Goal: Task Accomplishment & Management: Complete application form

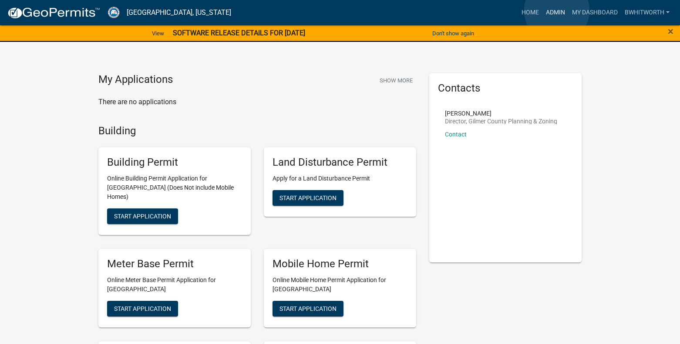
click at [557, 10] on link "Admin" at bounding box center [556, 12] width 26 height 17
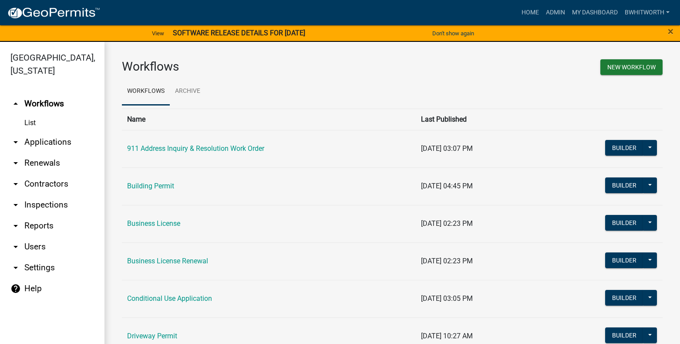
click at [41, 139] on link "arrow_drop_down Applications" at bounding box center [52, 142] width 105 height 21
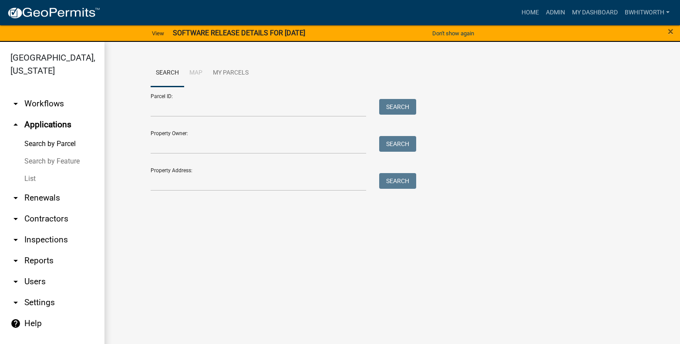
click at [25, 177] on link "List" at bounding box center [52, 178] width 105 height 17
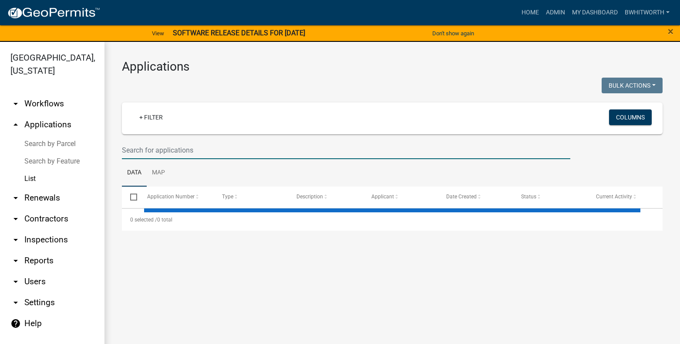
drag, startPoint x: 145, startPoint y: 152, endPoint x: 134, endPoint y: 141, distance: 16.3
click at [145, 152] on input "text" at bounding box center [346, 150] width 449 height 18
select select "3: 100"
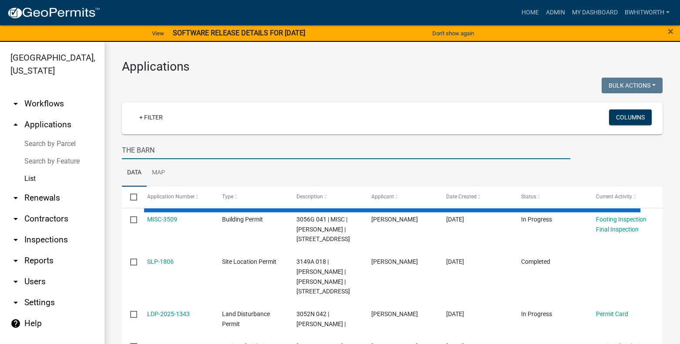
type input "THE BARN"
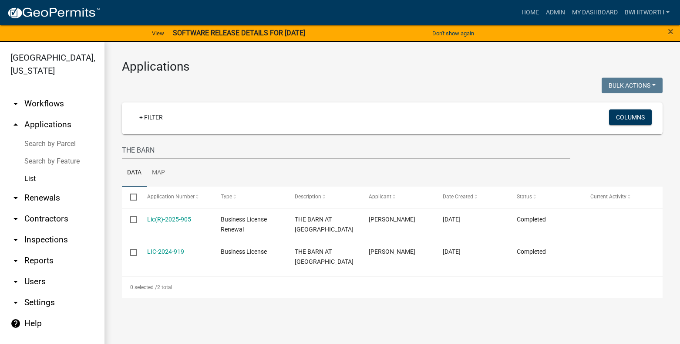
click at [49, 198] on link "arrow_drop_down Renewals" at bounding box center [52, 197] width 105 height 21
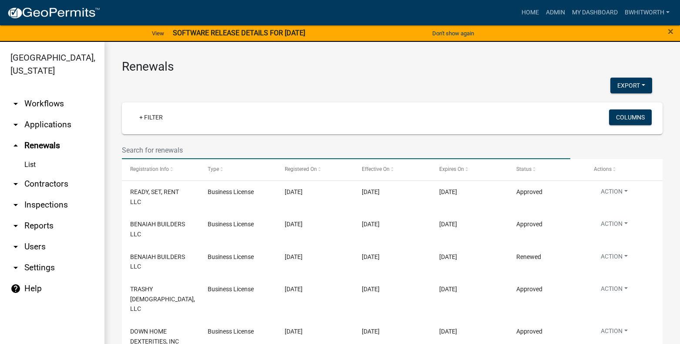
click at [168, 151] on input "text" at bounding box center [346, 150] width 449 height 18
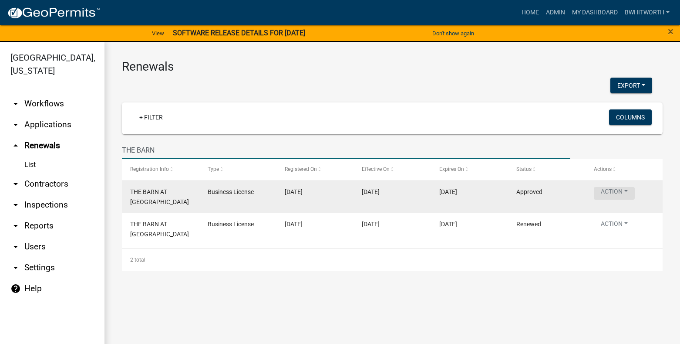
type input "THE BARN"
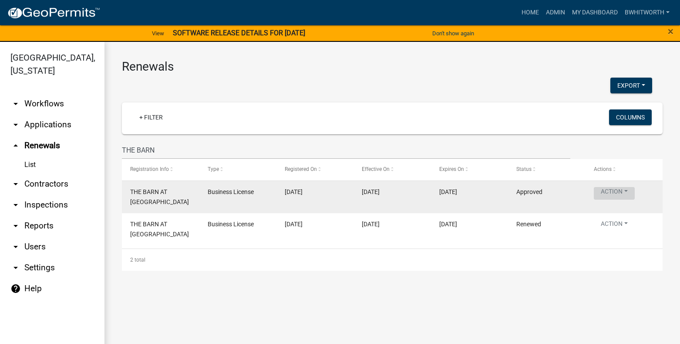
click at [613, 189] on button "Action" at bounding box center [614, 193] width 41 height 13
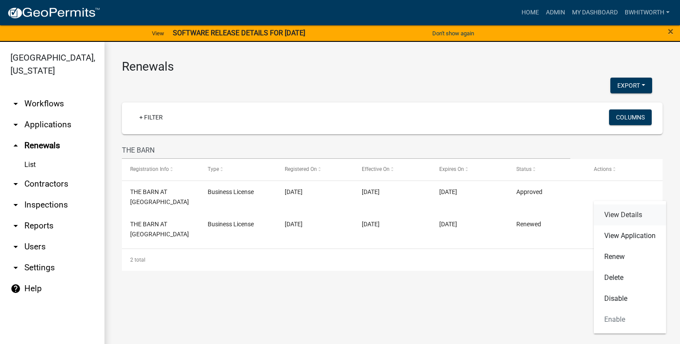
click at [619, 215] on link "View Details" at bounding box center [630, 214] width 72 height 21
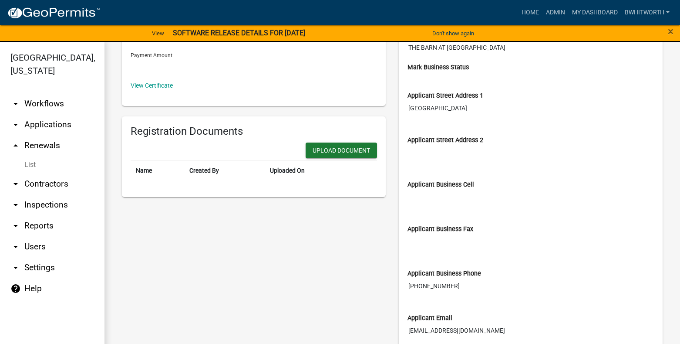
scroll to position [142, 0]
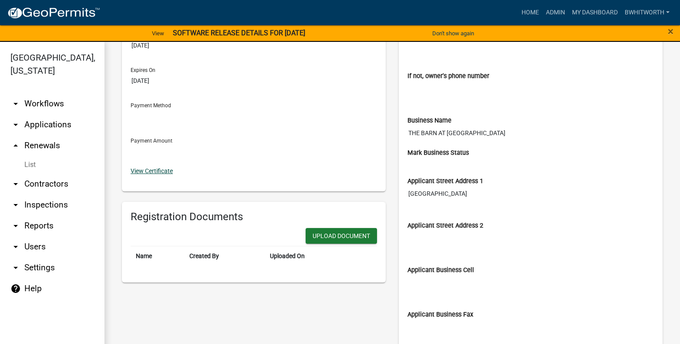
click at [154, 170] on link "View Certificate" at bounding box center [152, 170] width 42 height 7
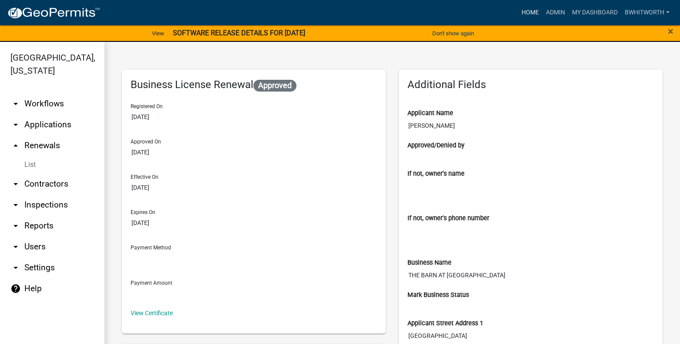
click at [534, 9] on link "Home" at bounding box center [530, 12] width 24 height 17
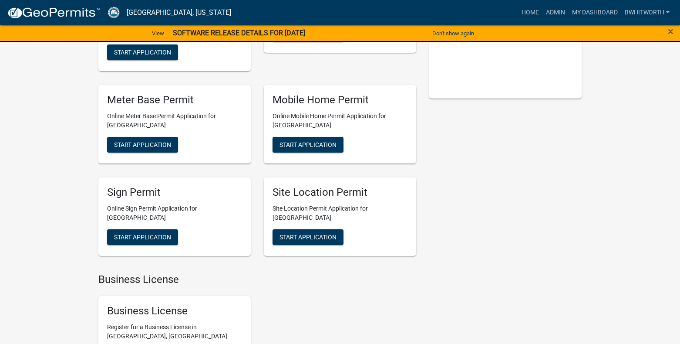
scroll to position [261, 0]
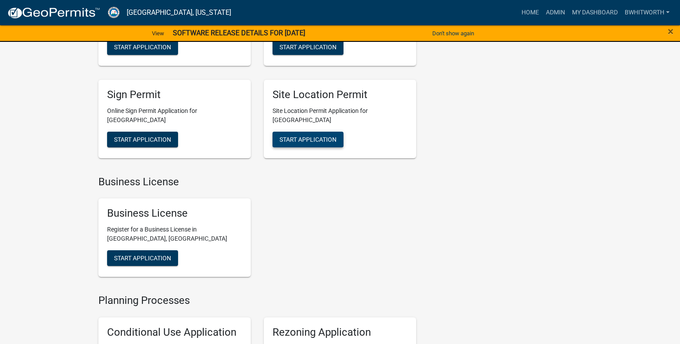
click at [313, 135] on span "Start Application" at bounding box center [308, 138] width 57 height 7
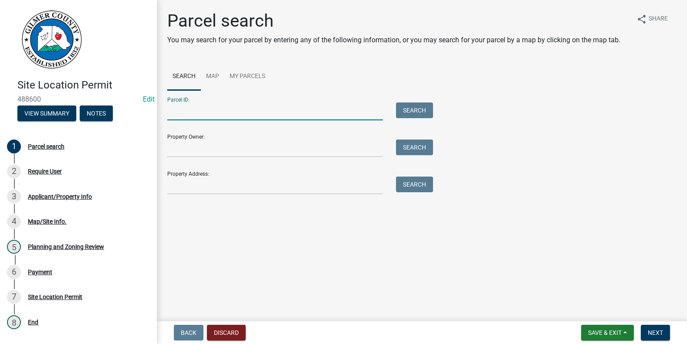
click at [236, 112] on input "Parcel ID:" at bounding box center [275, 111] width 216 height 18
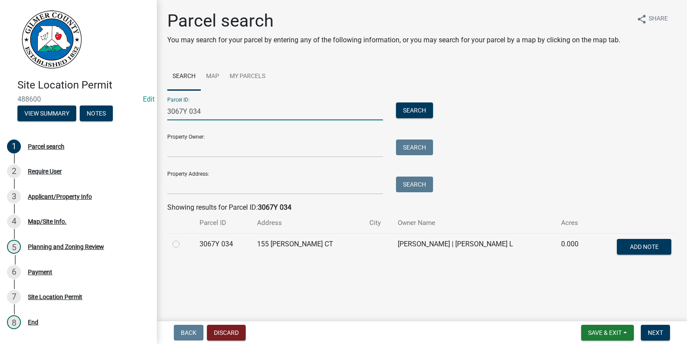
type input "3067Y 034"
click at [183, 239] on label at bounding box center [183, 239] width 0 height 0
click at [183, 244] on 034 "radio" at bounding box center [186, 242] width 6 height 6
radio 034 "true"
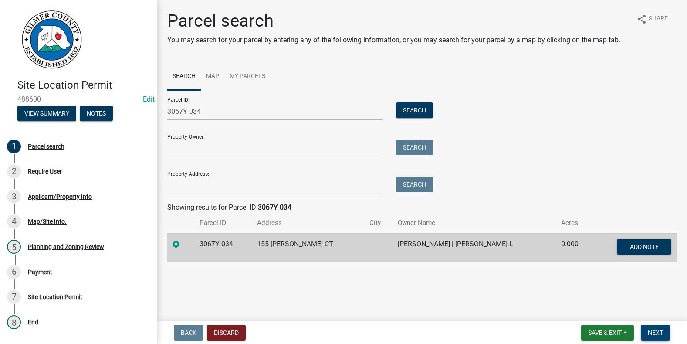
click at [652, 333] on span "Next" at bounding box center [655, 332] width 15 height 7
click at [656, 331] on span "Next" at bounding box center [655, 332] width 15 height 7
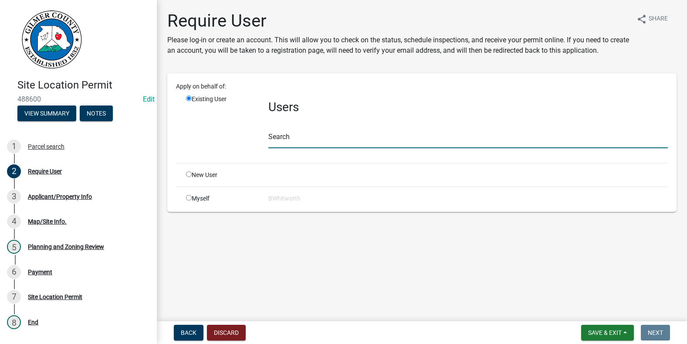
click at [293, 139] on input "text" at bounding box center [467, 139] width 399 height 18
click at [188, 176] on input "radio" at bounding box center [189, 174] width 6 height 6
radio input "true"
radio input "false"
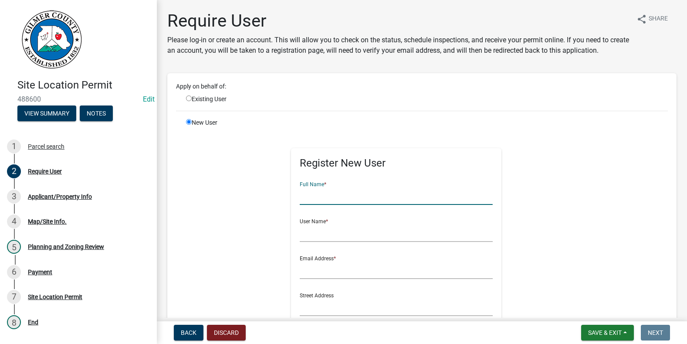
click at [346, 199] on input "text" at bounding box center [396, 196] width 193 height 18
click at [322, 193] on input "RIOCK KDOTSON" at bounding box center [396, 196] width 193 height 18
click at [301, 198] on input "RIOCK [PERSON_NAME]" at bounding box center [396, 196] width 193 height 18
click at [302, 195] on input "ROCK [PERSON_NAME]" at bounding box center [396, 196] width 193 height 18
type input "[PERSON_NAME]"
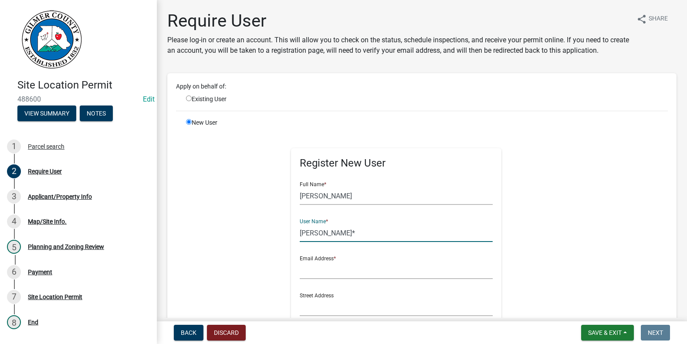
type input "[PERSON_NAME]*"
click at [341, 270] on input "text" at bounding box center [396, 270] width 193 height 18
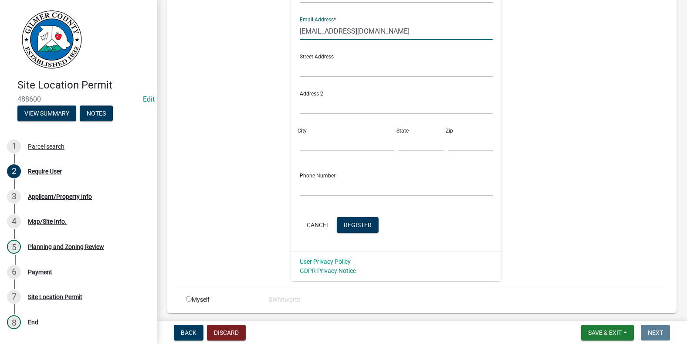
scroll to position [174, 0]
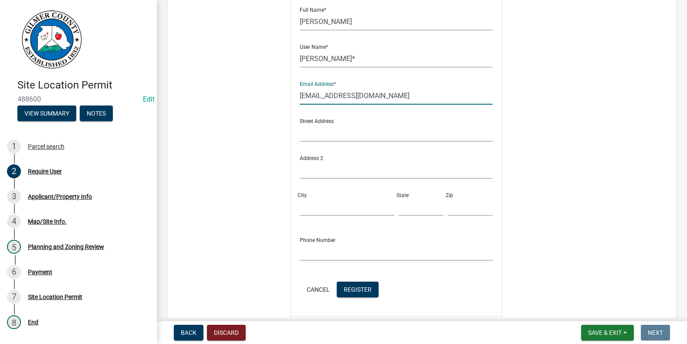
click at [344, 95] on input "[EMAIL_ADDRESS][DOMAIN_NAME]" at bounding box center [396, 96] width 193 height 18
type input "[EMAIL_ADDRESS][DOMAIN_NAME]"
click at [363, 289] on span "Register" at bounding box center [358, 288] width 28 height 7
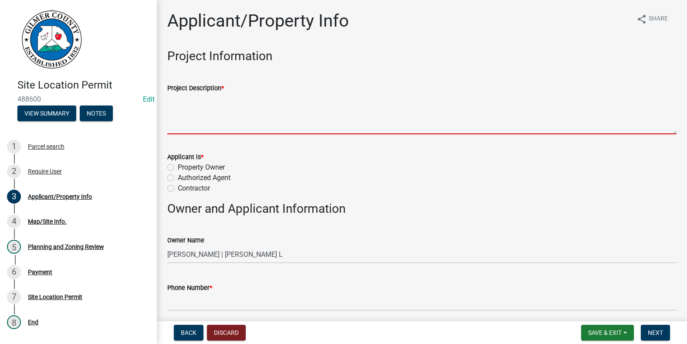
click at [286, 125] on textarea "Project Description *" at bounding box center [421, 113] width 509 height 41
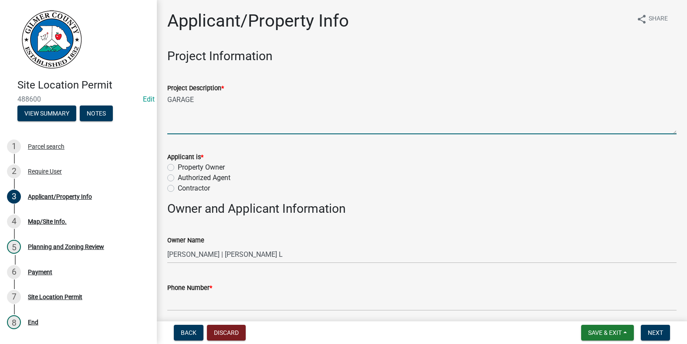
type textarea "GARAGE"
click at [178, 167] on label "Property Owner" at bounding box center [201, 167] width 47 height 10
click at [178, 167] on input "Property Owner" at bounding box center [181, 165] width 6 height 6
radio input "true"
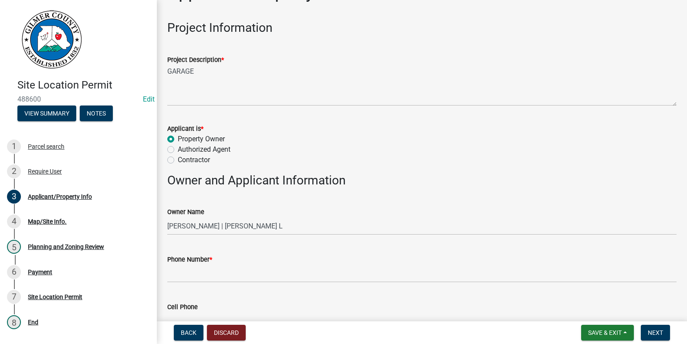
scroll to position [44, 0]
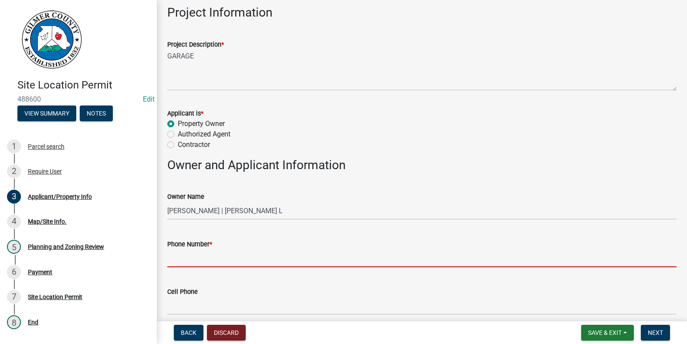
click at [202, 256] on input "Phone Number *" at bounding box center [421, 258] width 509 height 18
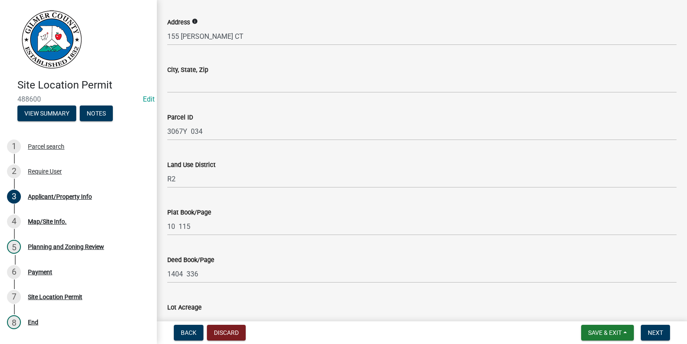
scroll to position [436, 0]
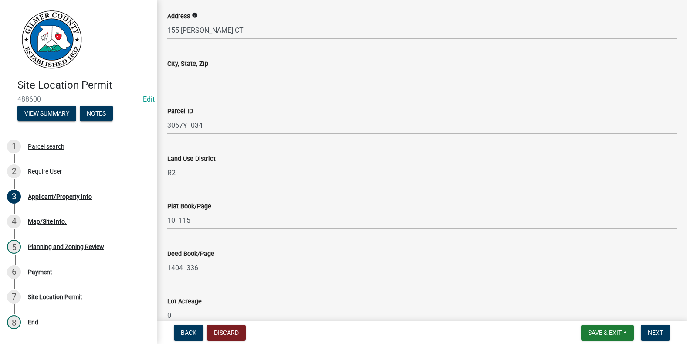
type input "[PHONE_NUMBER]"
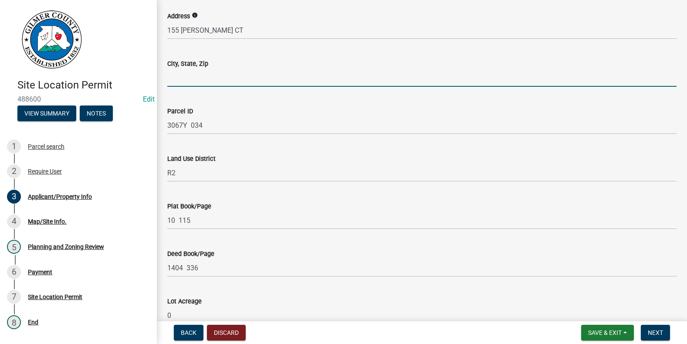
click at [198, 74] on input "City, State, Zip" at bounding box center [421, 78] width 509 height 18
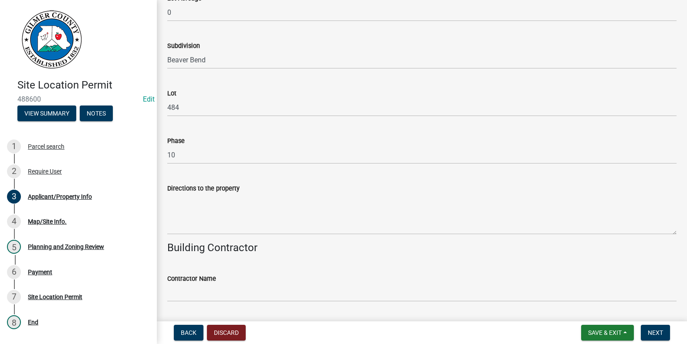
scroll to position [740, 0]
type input "ELLIJAY, GA 30540"
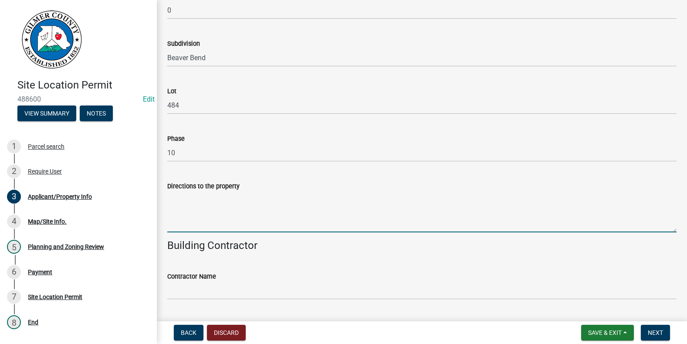
click at [195, 207] on textarea "Directions to the property" at bounding box center [421, 211] width 509 height 41
click at [398, 194] on textarea "[PERSON_NAME] GATE, 5 WAY STOP, RT ON ZENITH TOWARDS FISHTRAP" at bounding box center [421, 211] width 509 height 41
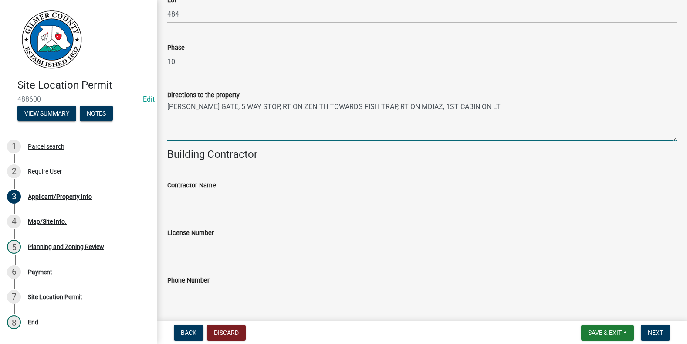
scroll to position [858, 0]
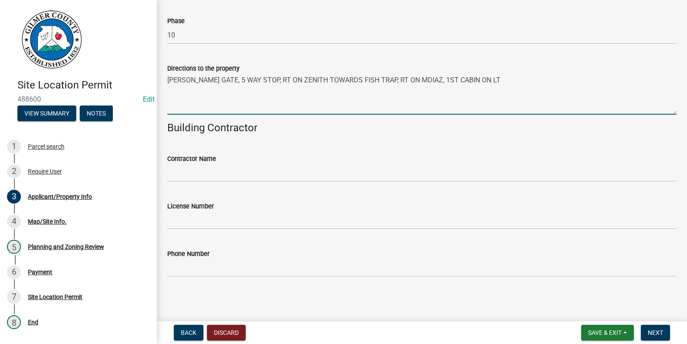
type textarea "[PERSON_NAME] GATE, 5 WAY STOP, RT ON ZENITH TOWARDS FISH TRAP, RT ON MDIAZ, 1S…"
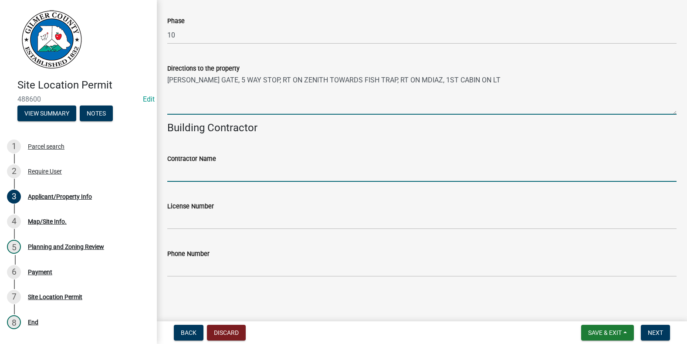
click at [302, 172] on input "Contractor Name" at bounding box center [421, 173] width 509 height 18
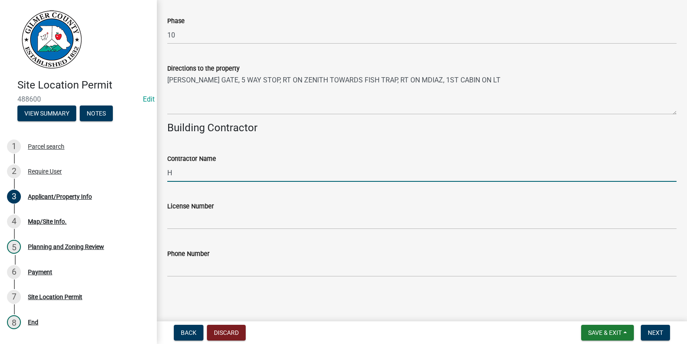
type input "HOMEOWNER"
click at [656, 331] on span "Next" at bounding box center [655, 332] width 15 height 7
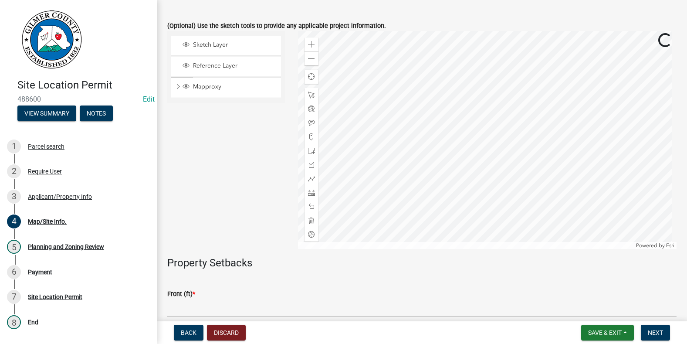
scroll to position [261, 0]
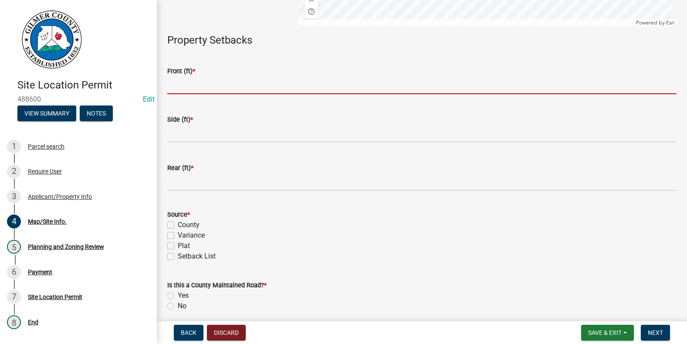
click at [239, 90] on input "text" at bounding box center [421, 85] width 509 height 18
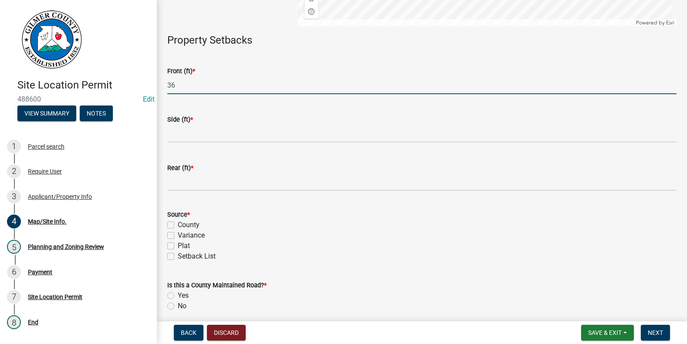
type input "36"
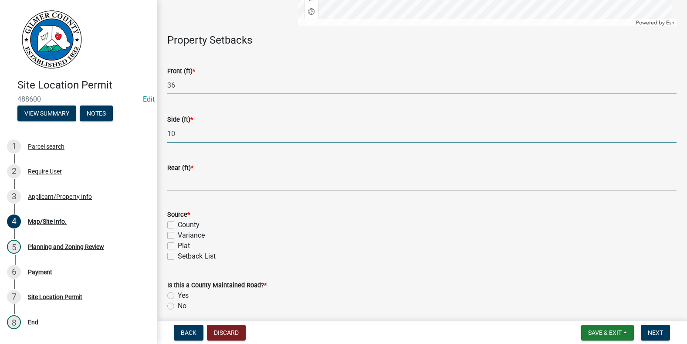
type input "10"
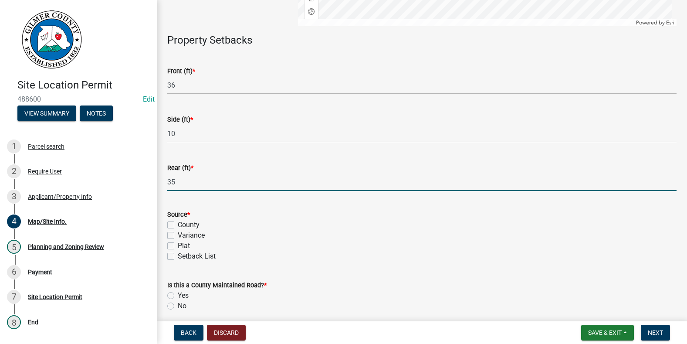
type input "35"
click at [178, 256] on label "Setback List" at bounding box center [197, 256] width 38 height 10
click at [178, 256] on input "Setback List" at bounding box center [181, 254] width 6 height 6
checkbox input "true"
checkbox input "false"
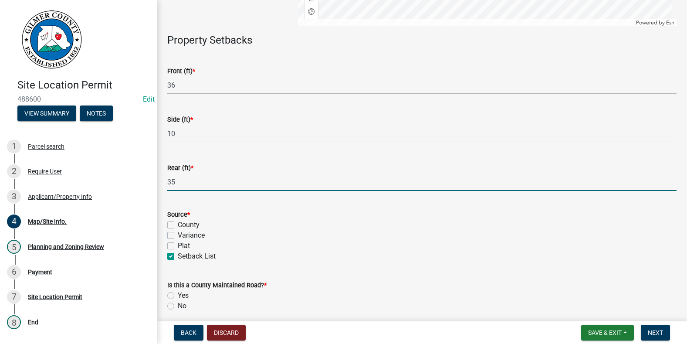
checkbox input "false"
checkbox input "true"
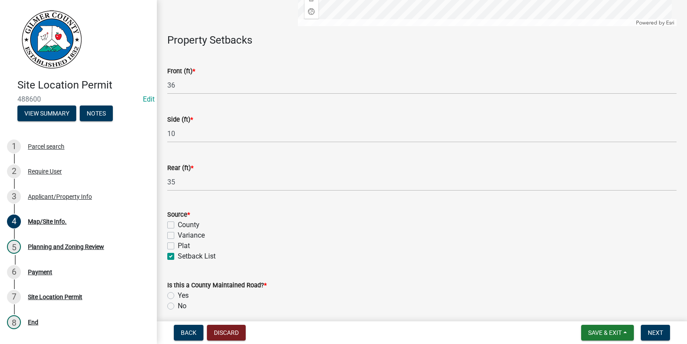
click at [178, 307] on label "No" at bounding box center [182, 306] width 9 height 10
click at [178, 306] on input "No" at bounding box center [181, 304] width 6 height 6
radio input "true"
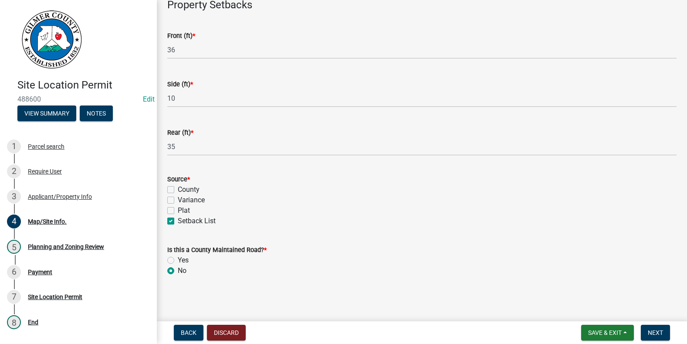
scroll to position [297, 0]
click at [651, 333] on span "Next" at bounding box center [655, 332] width 15 height 7
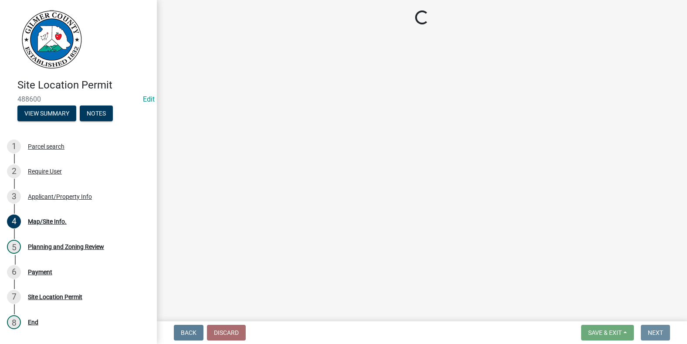
scroll to position [0, 0]
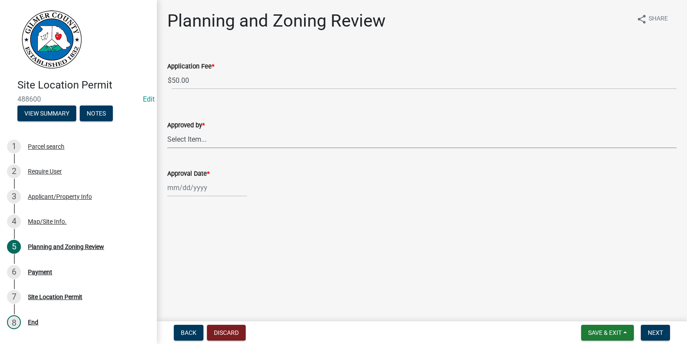
click at [203, 139] on select "Select Item... [PERSON_NAME] [PERSON_NAME] [PERSON_NAME] [PERSON_NAME] [PERSON_…" at bounding box center [421, 139] width 509 height 18
click at [167, 130] on select "Select Item... [PERSON_NAME] [PERSON_NAME] [PERSON_NAME] [PERSON_NAME] [PERSON_…" at bounding box center [421, 139] width 509 height 18
select select "f66b4cef-93c9-440c-84d8-a2c8d35cb7c1"
select select "10"
select select "2025"
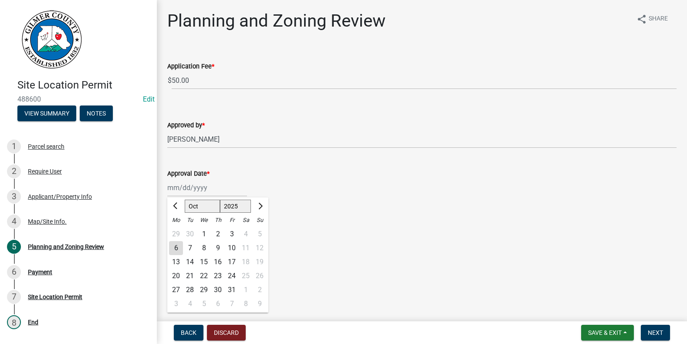
click at [196, 183] on div "[PERSON_NAME] Feb Mar Apr [PERSON_NAME][DATE] Oct Nov [DATE] 1526 1527 1528 152…" at bounding box center [207, 188] width 80 height 18
drag, startPoint x: 176, startPoint y: 247, endPoint x: 218, endPoint y: 253, distance: 42.1
click at [176, 247] on div "6" at bounding box center [176, 248] width 14 height 14
type input "[DATE]"
click at [656, 332] on span "Next" at bounding box center [655, 332] width 15 height 7
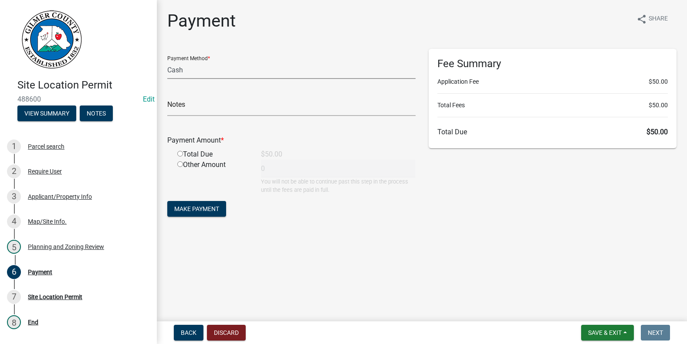
click at [193, 68] on select "Credit Card POS Check Cash" at bounding box center [291, 70] width 248 height 18
select select "1: 0"
click at [167, 61] on select "Credit Card POS Check Cash" at bounding box center [291, 70] width 248 height 18
click at [205, 107] on input "text" at bounding box center [291, 107] width 248 height 18
type input "1043"
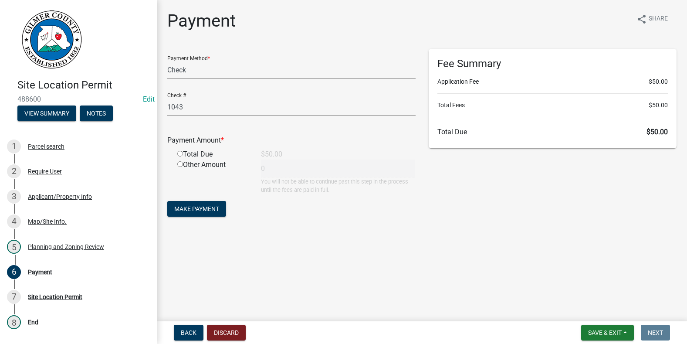
click at [181, 153] on input "radio" at bounding box center [180, 154] width 6 height 6
radio input "true"
type input "50"
click at [193, 209] on span "Make Payment" at bounding box center [196, 208] width 45 height 7
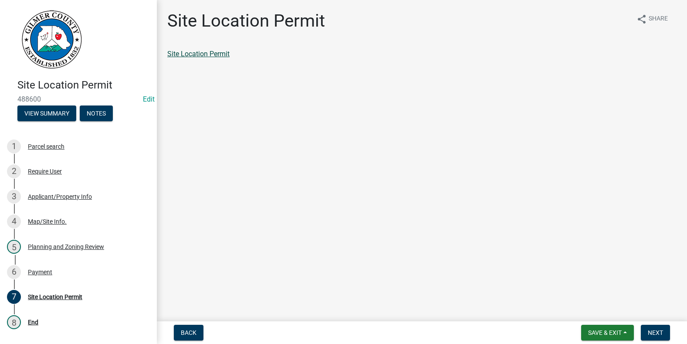
click at [197, 54] on link "Site Location Permit" at bounding box center [198, 54] width 62 height 8
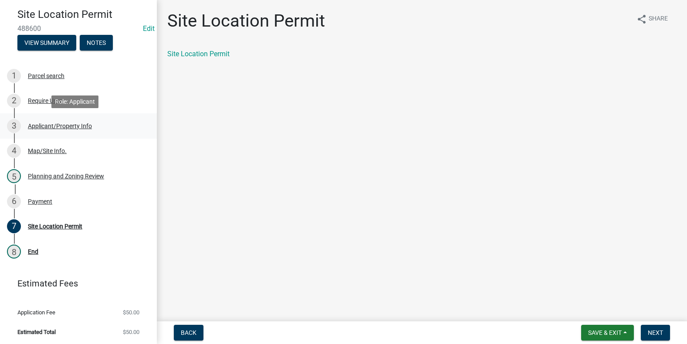
scroll to position [72, 0]
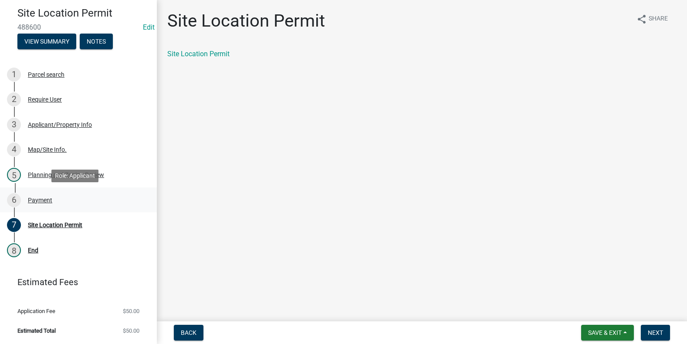
click at [47, 197] on div "Payment" at bounding box center [40, 200] width 24 height 6
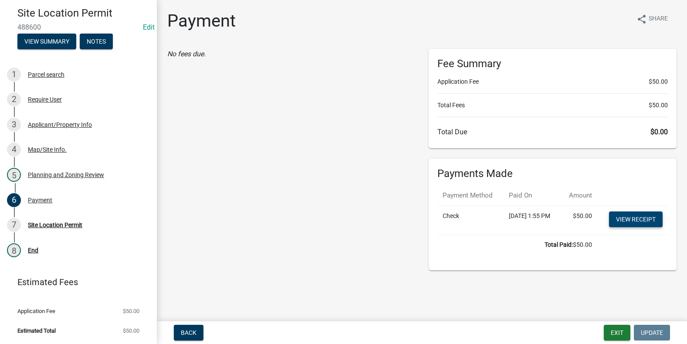
click at [624, 227] on link "View receipt" at bounding box center [636, 219] width 54 height 16
click at [47, 223] on div "Site Location Permit" at bounding box center [55, 225] width 54 height 6
